Goal: Find contact information: Find contact information

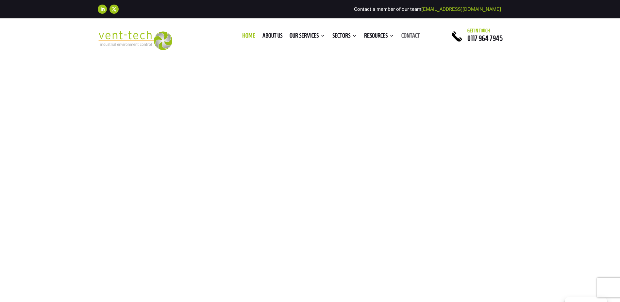
click at [411, 35] on link "Contact" at bounding box center [410, 36] width 19 height 7
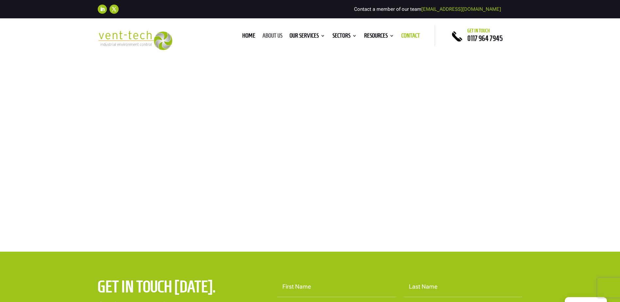
click at [275, 35] on link "About us" at bounding box center [272, 36] width 20 height 7
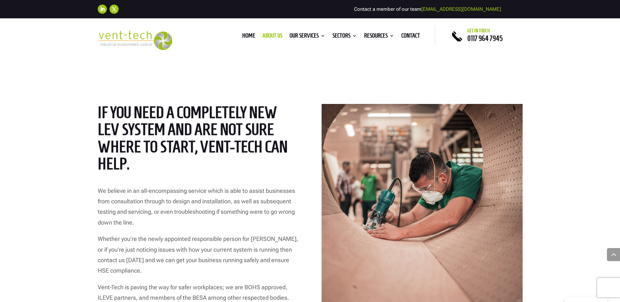
scroll to position [915, 0]
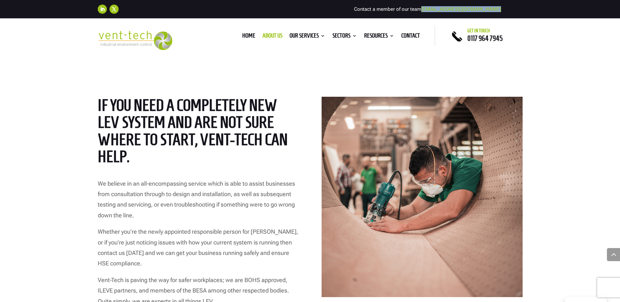
drag, startPoint x: 502, startPoint y: 8, endPoint x: 443, endPoint y: 11, distance: 58.9
click at [443, 11] on div "Follow Follow Contact a member of our team [EMAIL_ADDRESS][DOMAIN_NAME]" at bounding box center [310, 9] width 425 height 14
copy div "[EMAIL_ADDRESS][DOMAIN_NAME]"
